Goal: Task Accomplishment & Management: Use online tool/utility

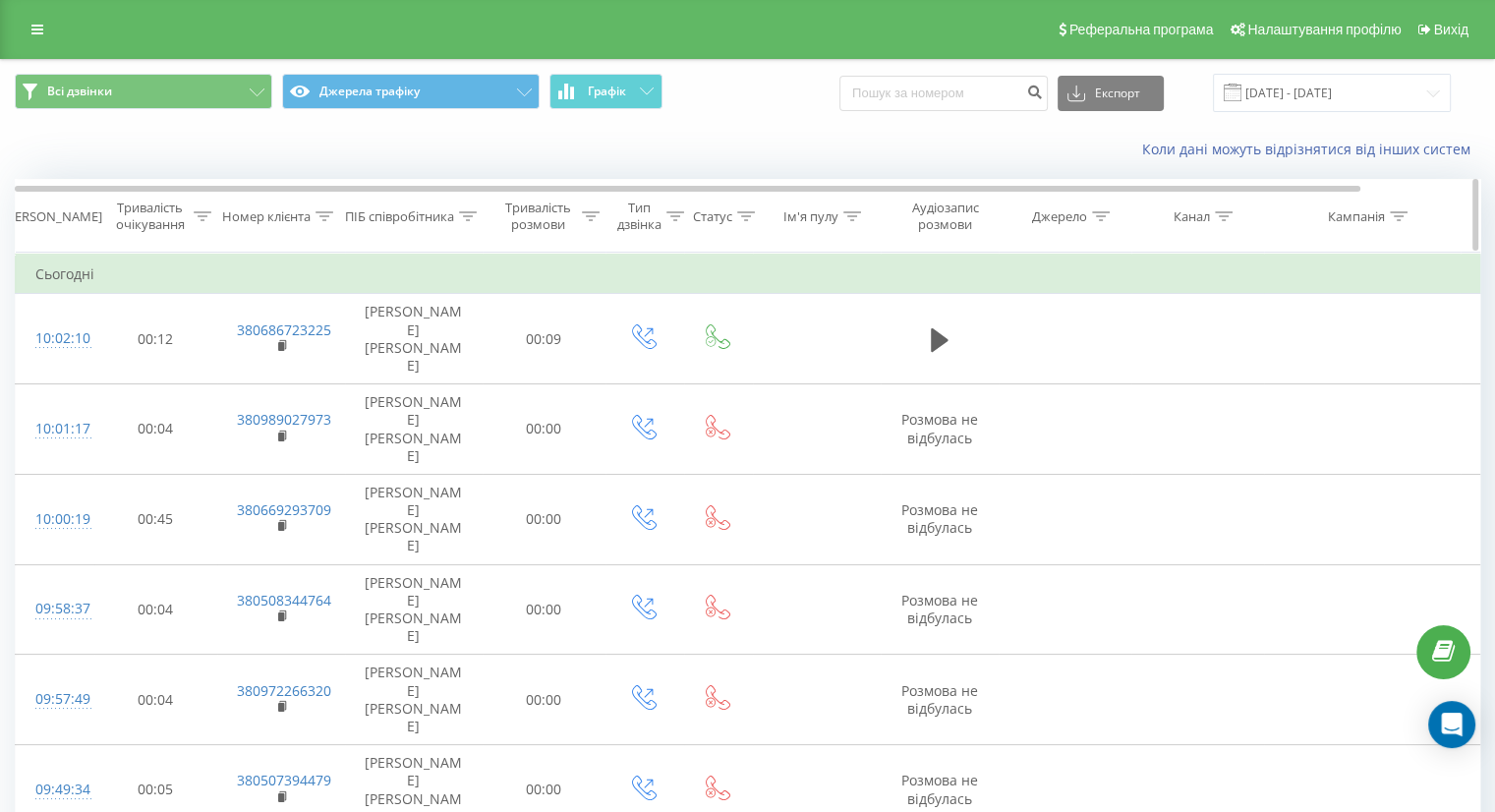
click at [551, 209] on div "Тривалість розмови" at bounding box center [538, 216] width 78 height 33
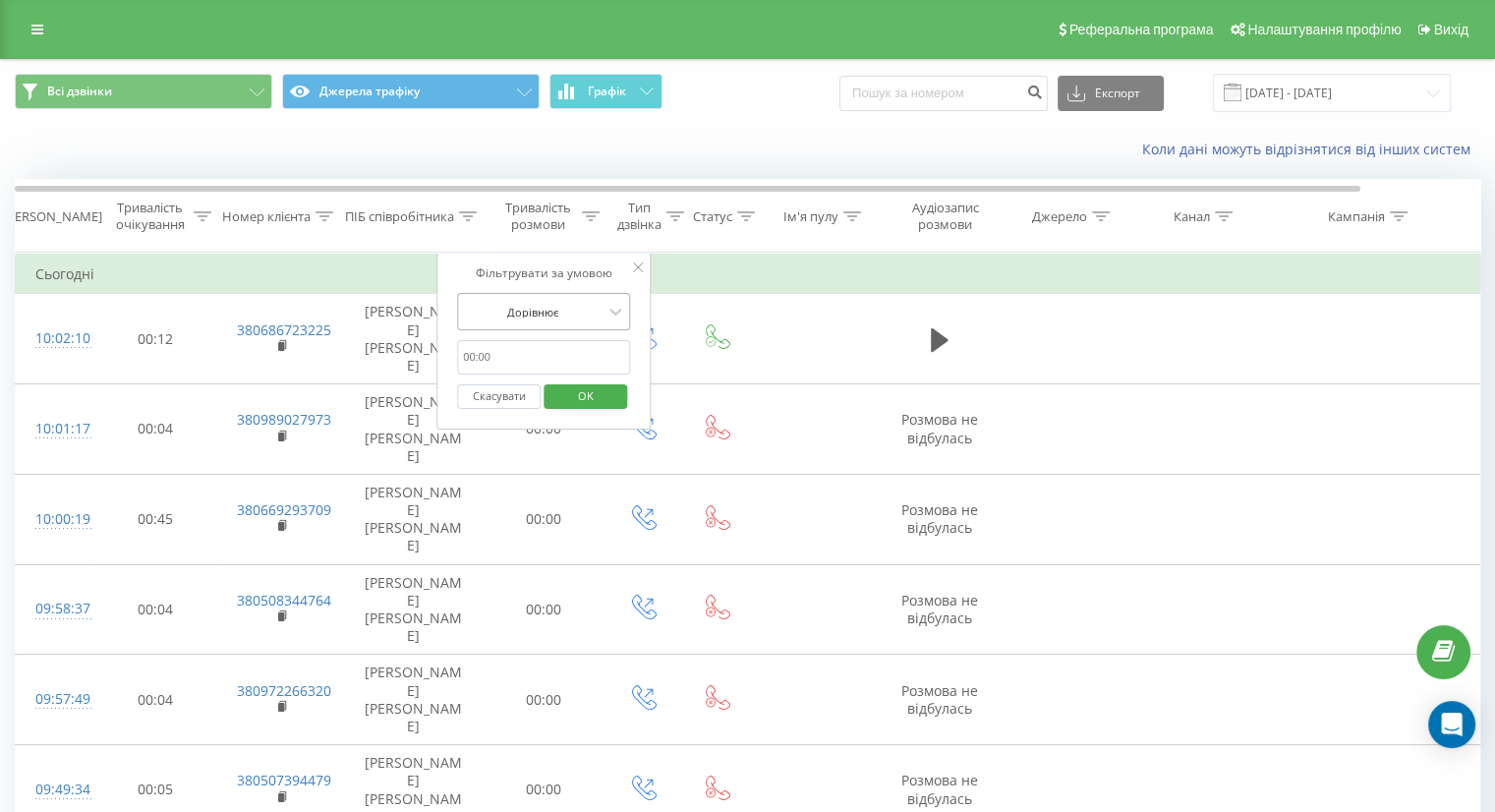
click at [550, 319] on div at bounding box center [533, 312] width 140 height 19
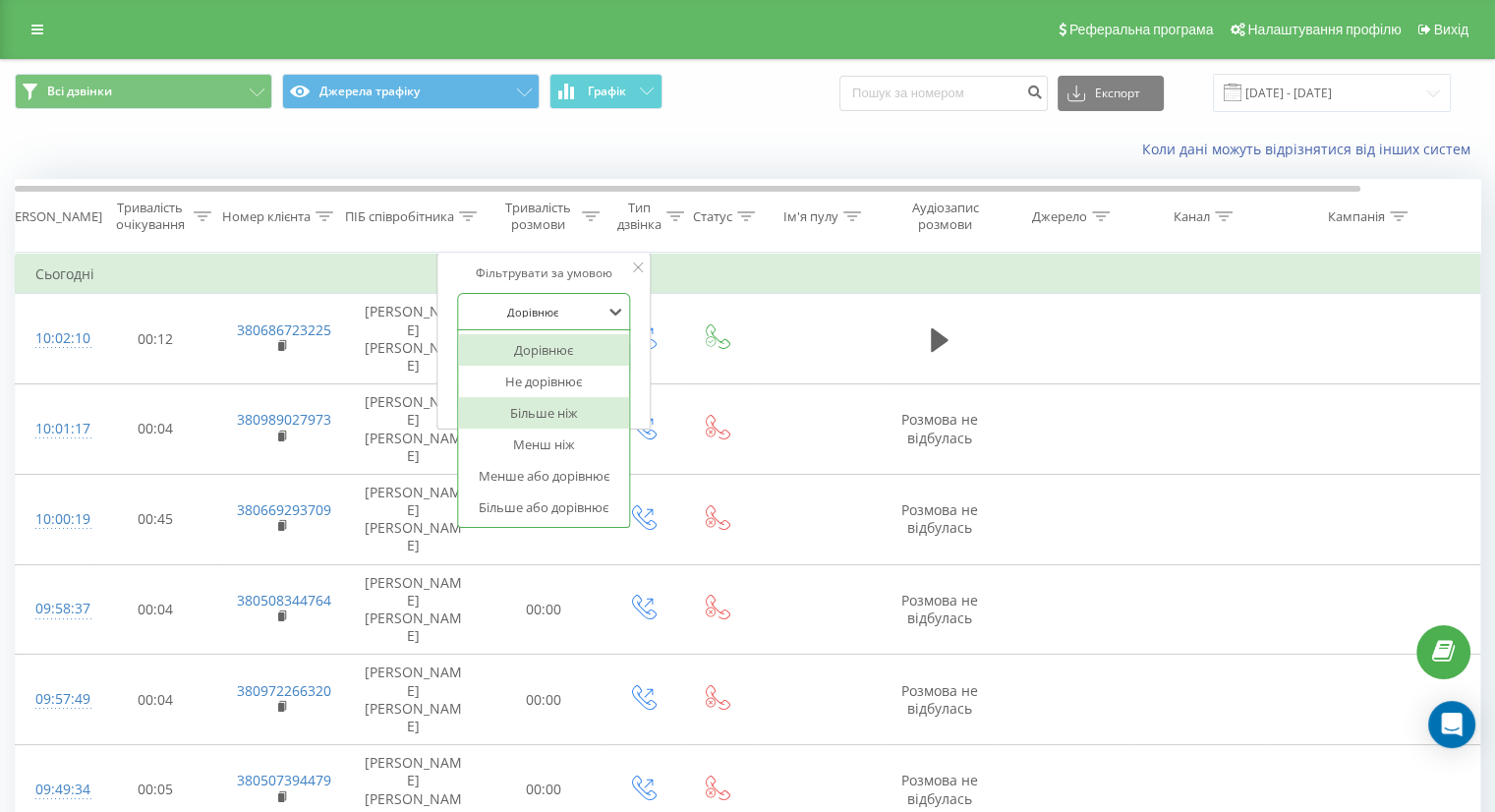
click at [540, 408] on div "Більше ніж" at bounding box center [544, 413] width 171 height 31
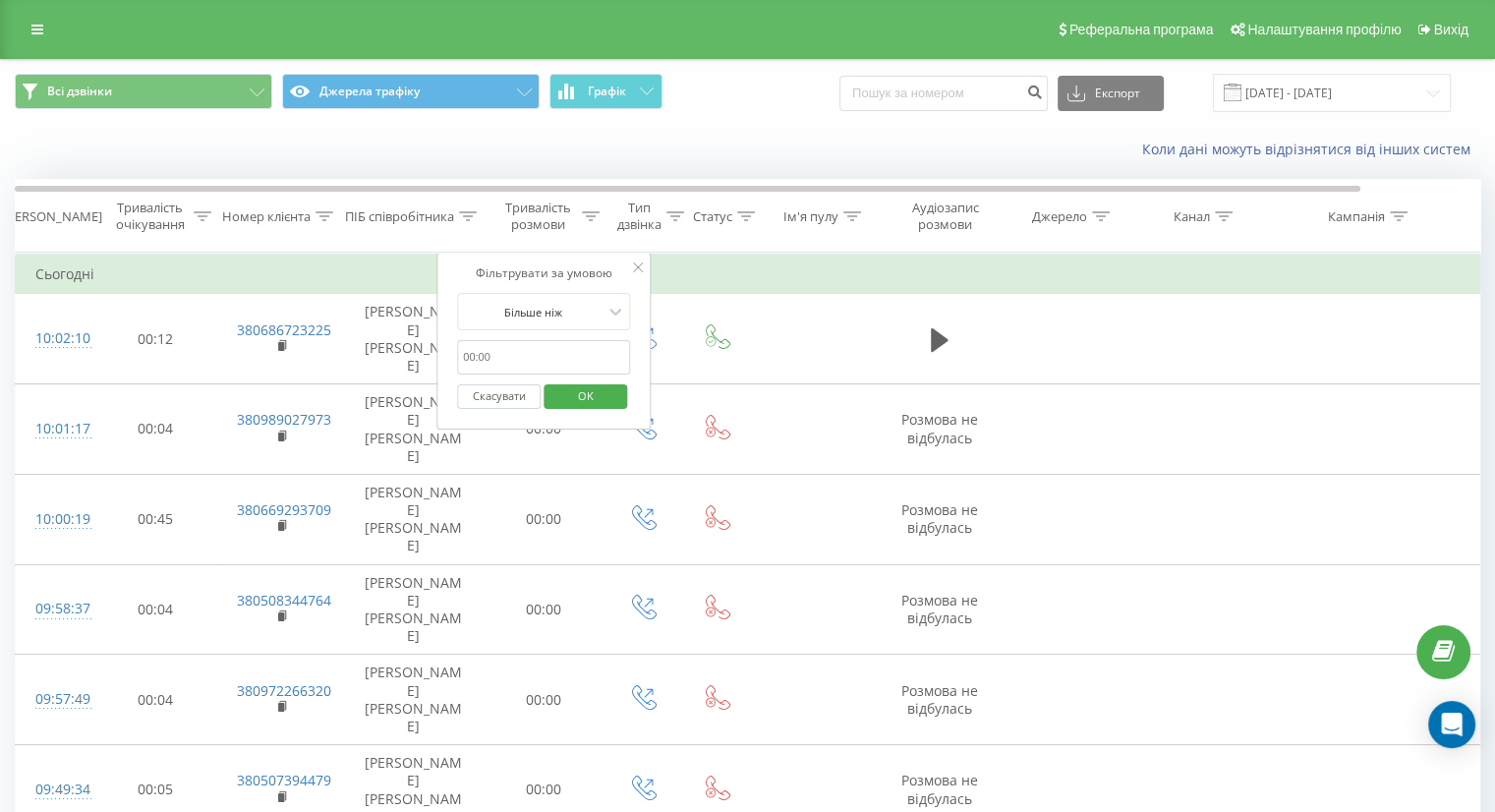
click at [551, 346] on input "text" at bounding box center [544, 357] width 173 height 34
type input "59"
click at [583, 388] on span "OK" at bounding box center [586, 395] width 55 height 30
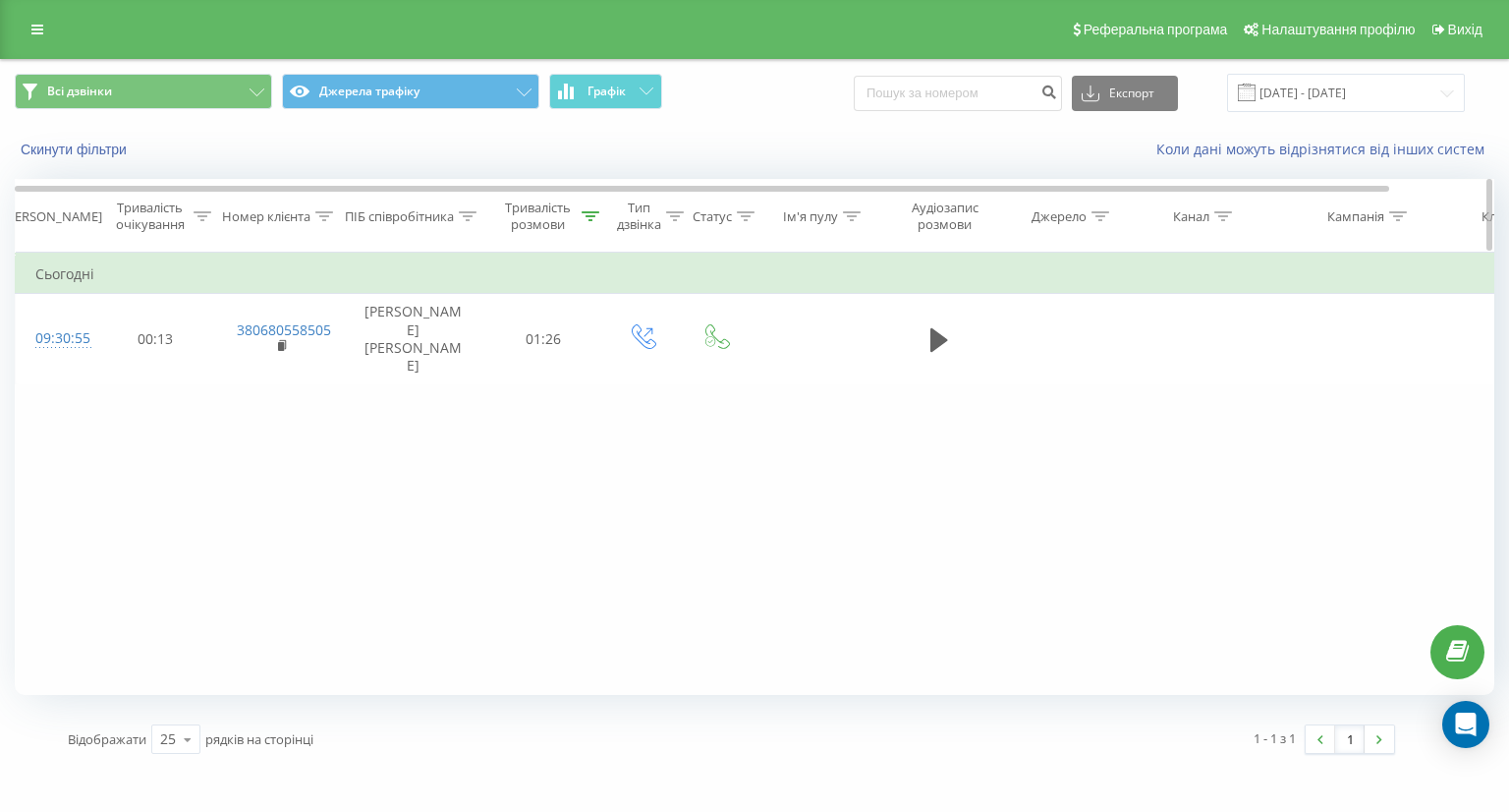
click at [572, 212] on div "Тривалість розмови" at bounding box center [538, 216] width 78 height 33
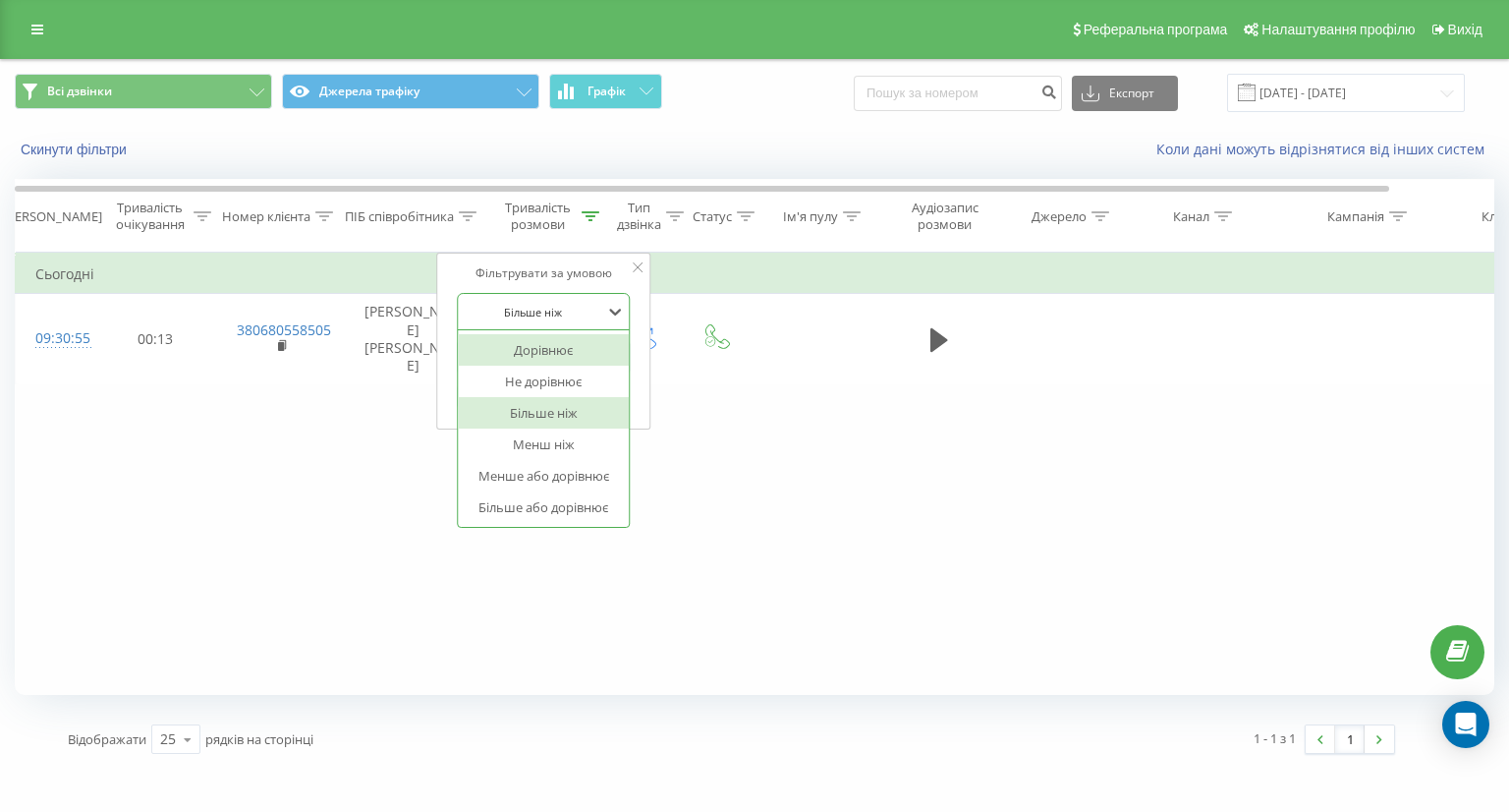
click at [547, 294] on div "Більше ніж" at bounding box center [544, 312] width 173 height 37
click at [552, 347] on div "Дорівнює" at bounding box center [544, 350] width 171 height 31
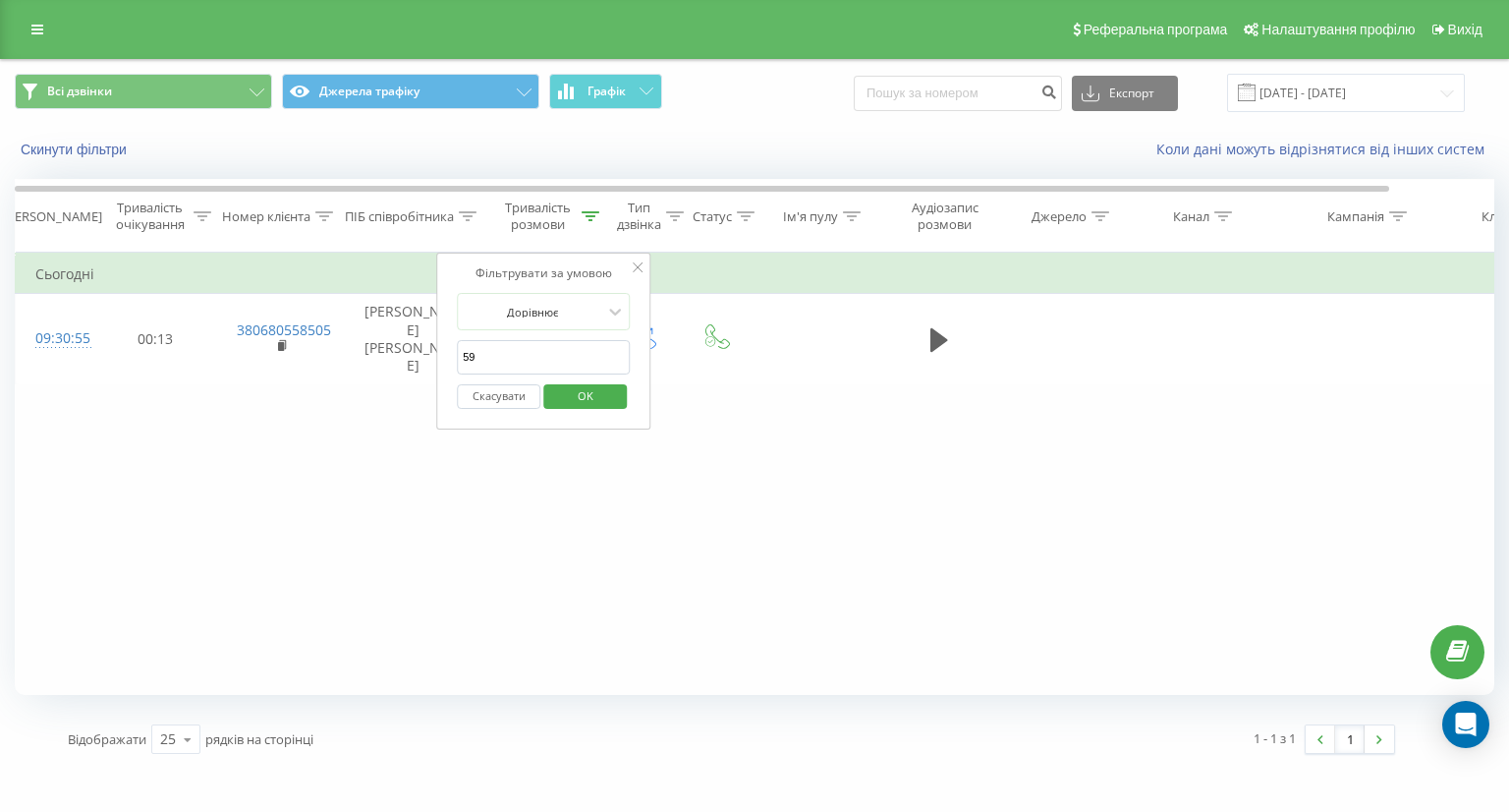
click at [554, 345] on input "59" at bounding box center [544, 357] width 173 height 34
click at [582, 386] on span "OK" at bounding box center [586, 395] width 55 height 30
